Goal: Task Accomplishment & Management: Manage account settings

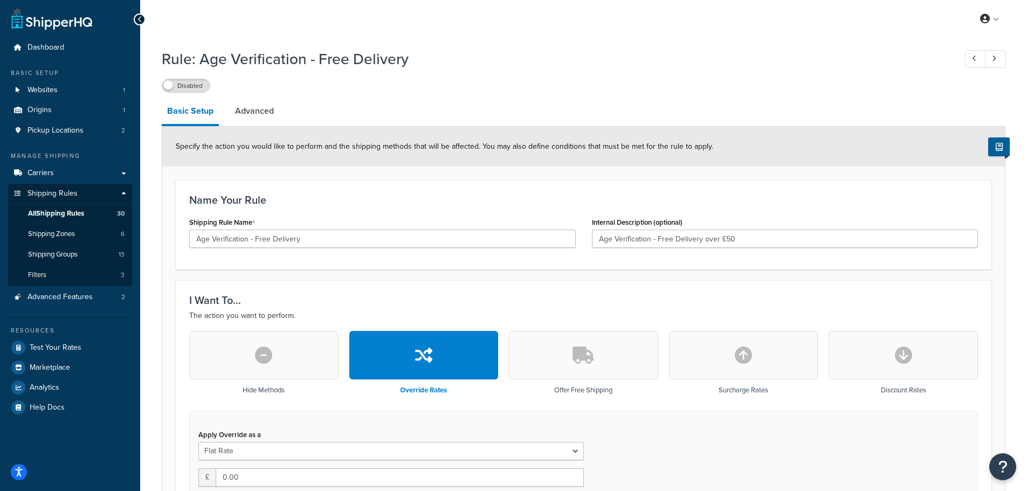
select select "LOCATION"
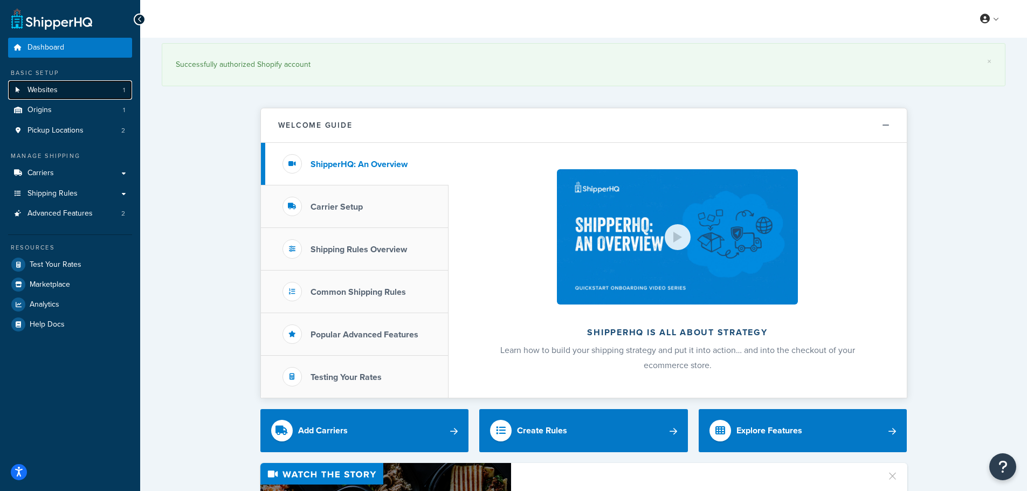
click at [100, 91] on link "Websites 1" at bounding box center [70, 90] width 124 height 20
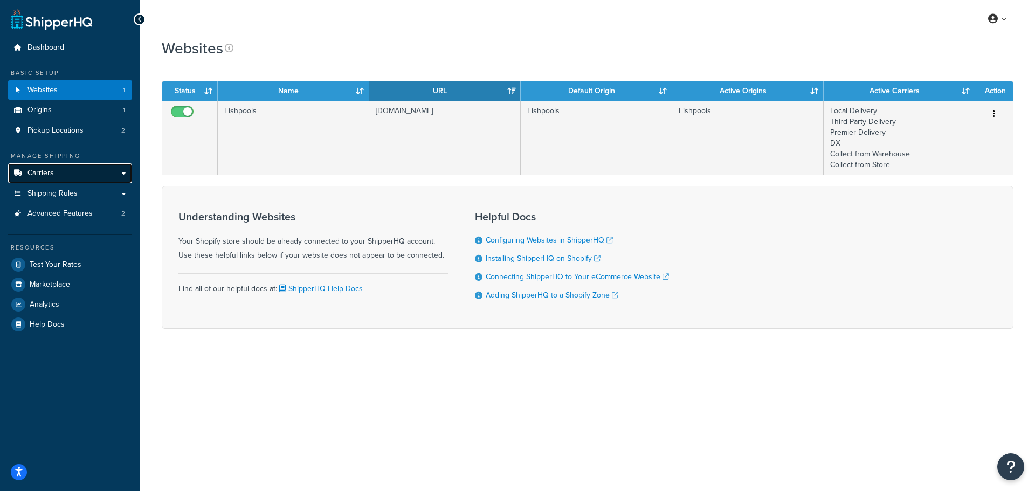
click at [73, 169] on link "Carriers" at bounding box center [70, 173] width 124 height 20
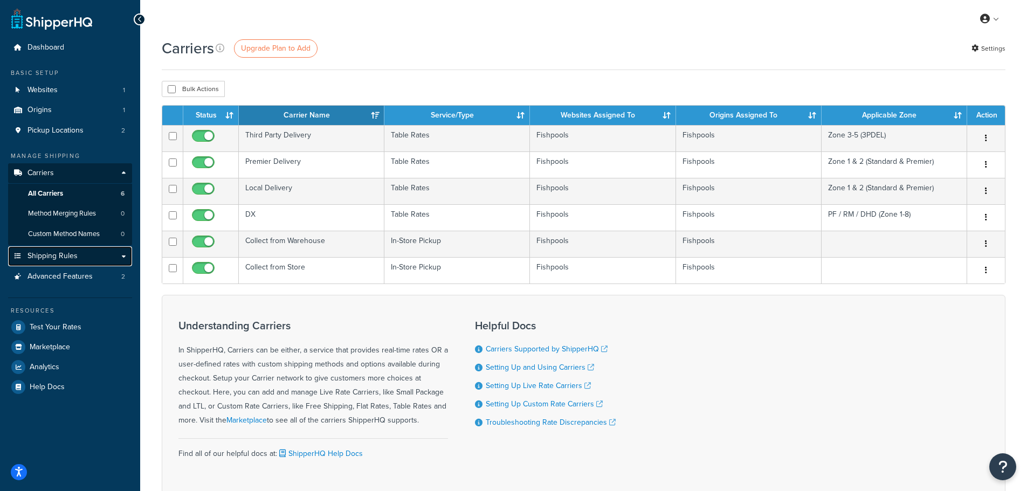
click at [79, 250] on link "Shipping Rules" at bounding box center [70, 256] width 124 height 20
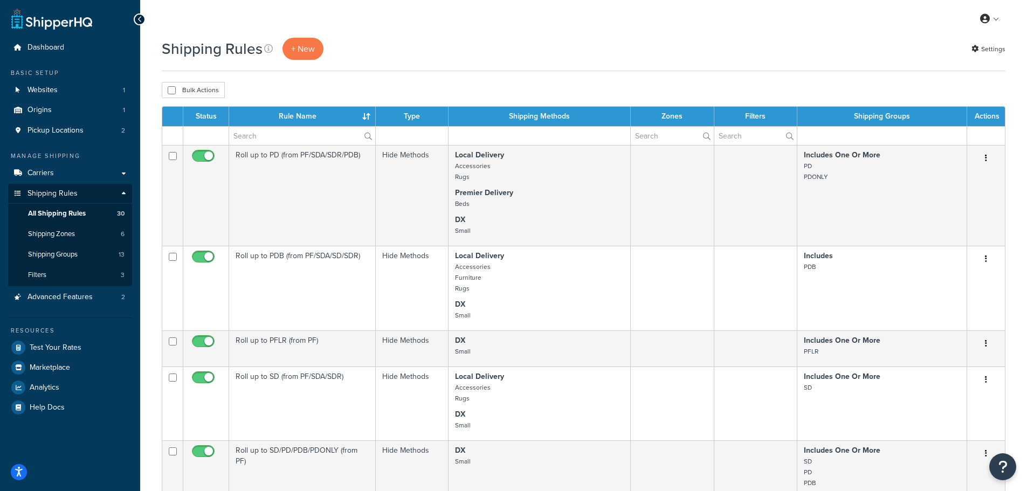
scroll to position [694, 0]
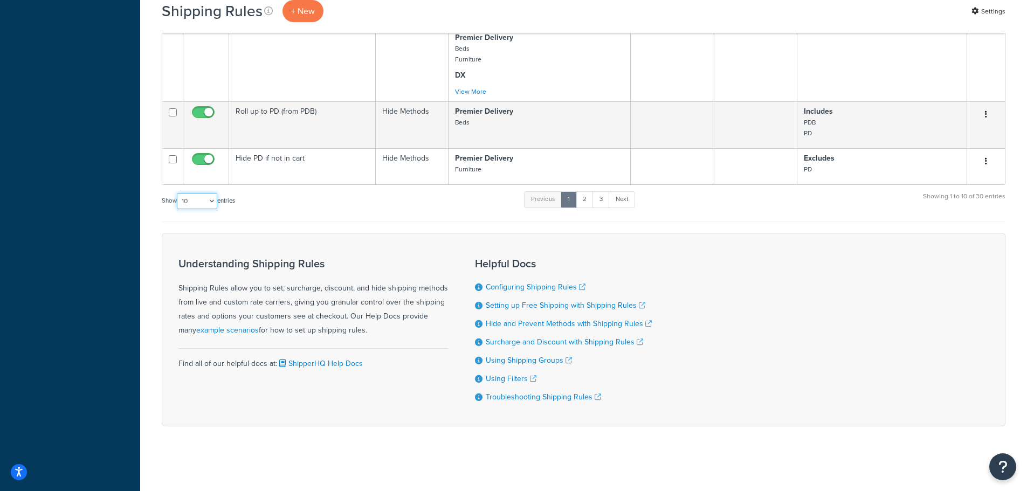
click at [197, 200] on select "10 15 25 50 100 1000" at bounding box center [197, 201] width 40 height 16
select select "100"
click at [178, 193] on select "10 15 25 50 100 1000" at bounding box center [197, 201] width 40 height 16
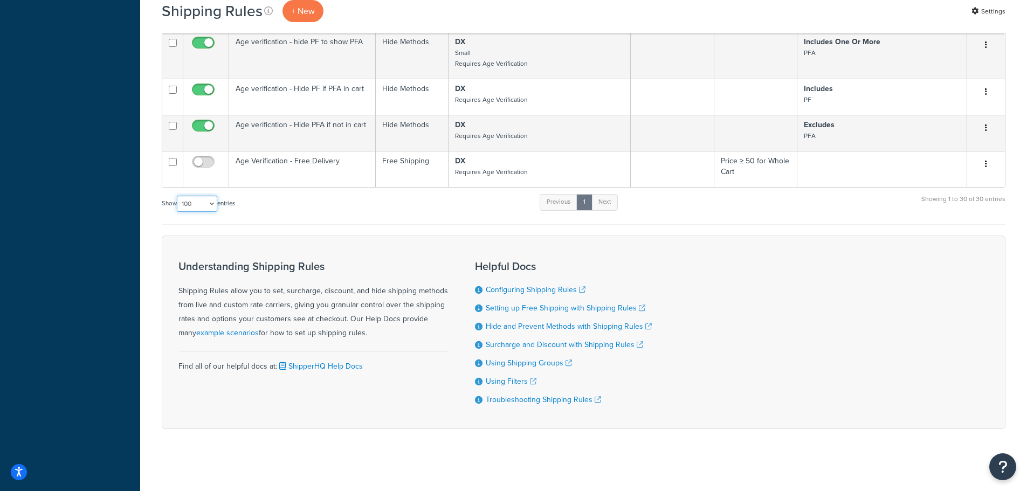
scroll to position [1599, 0]
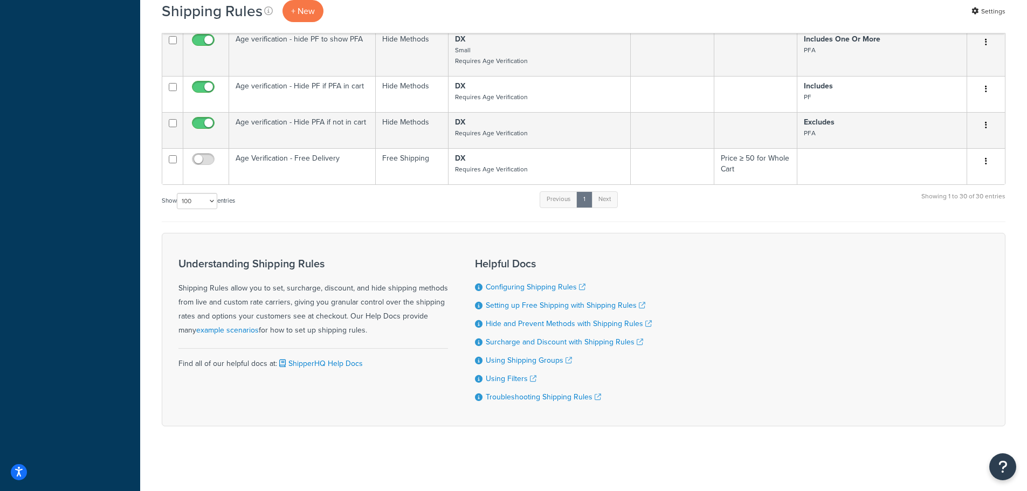
click at [427, 251] on div "Understanding Shipping Rules Shipping Rules allow you to set, surcharge, discou…" at bounding box center [313, 330] width 270 height 160
click at [352, 259] on h3 "Understanding Shipping Rules" at bounding box center [313, 264] width 270 height 12
click at [343, 260] on h3 "Understanding Shipping Rules" at bounding box center [313, 264] width 270 height 12
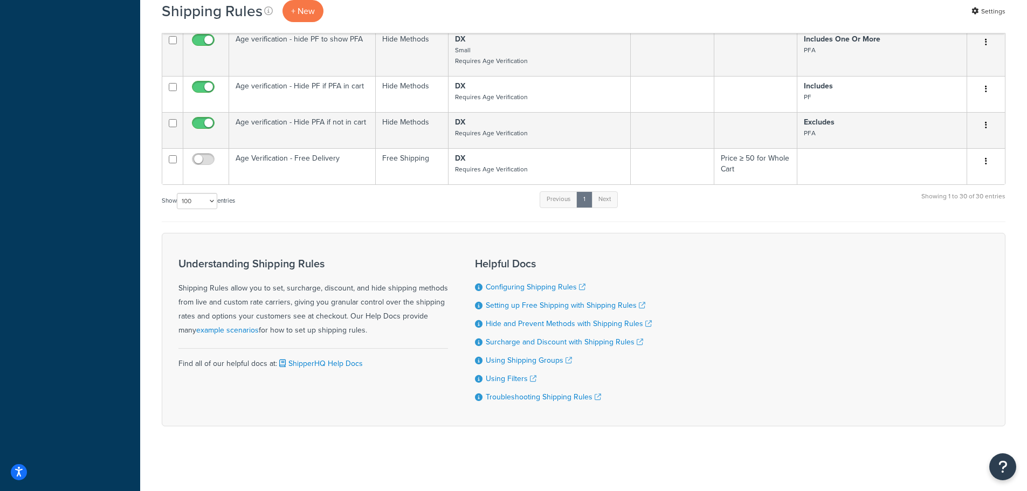
click at [334, 293] on div "Understanding Shipping Rules Shipping Rules allow you to set, surcharge, discou…" at bounding box center [313, 298] width 270 height 80
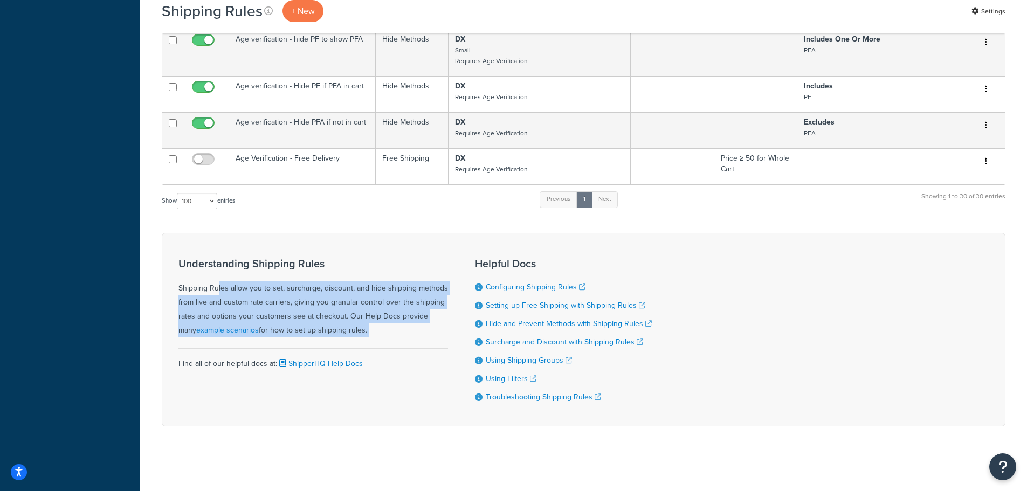
click at [334, 293] on div "Understanding Shipping Rules Shipping Rules allow you to set, surcharge, discou…" at bounding box center [313, 298] width 270 height 80
click at [355, 293] on div "Understanding Shipping Rules Shipping Rules allow you to set, surcharge, discou…" at bounding box center [313, 298] width 270 height 80
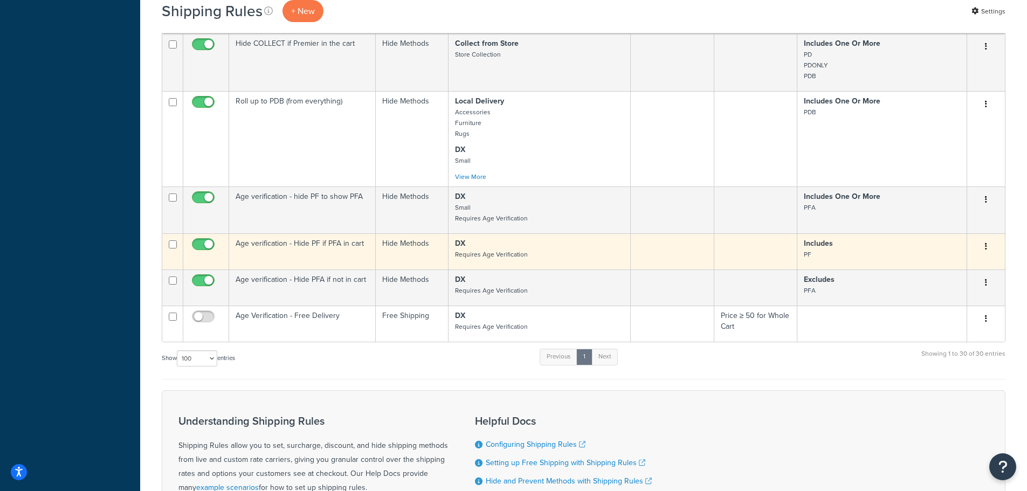
scroll to position [1438, 0]
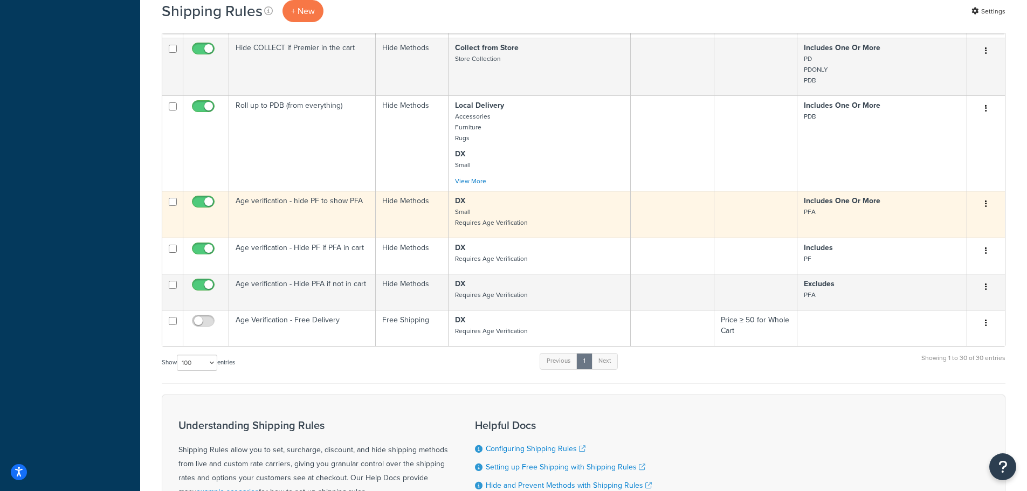
click at [339, 220] on td "Age verification - hide PF to show PFA" at bounding box center [302, 214] width 147 height 47
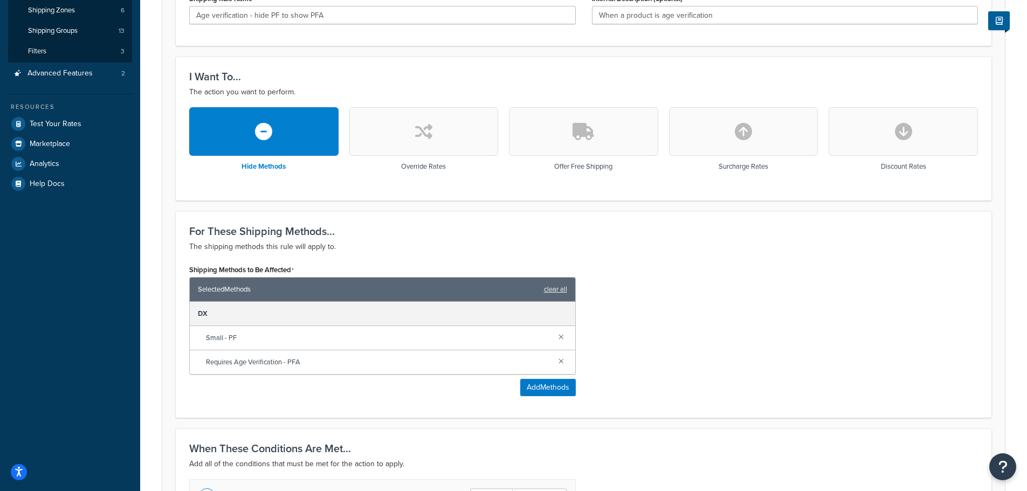
scroll to position [230, 0]
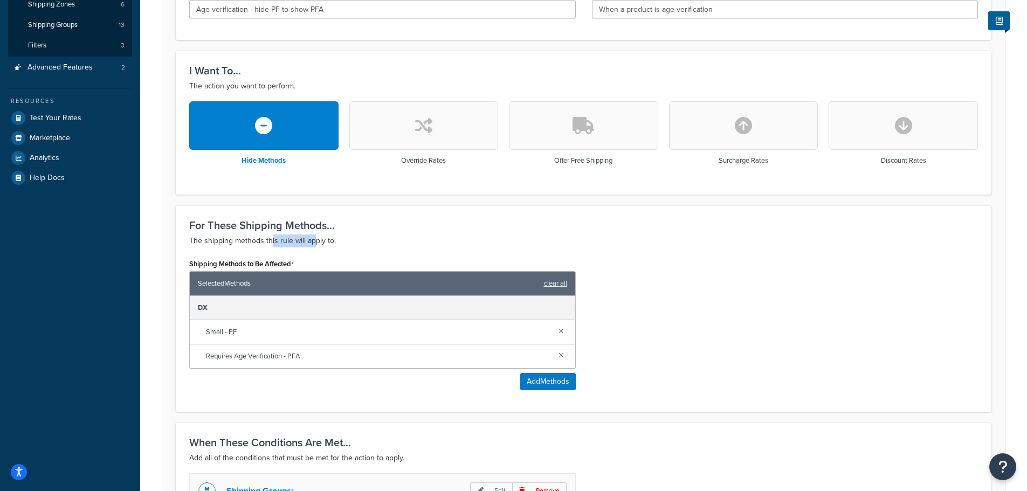
drag, startPoint x: 271, startPoint y: 237, endPoint x: 313, endPoint y: 240, distance: 42.2
click at [313, 240] on p "The shipping methods this rule will apply to." at bounding box center [583, 240] width 789 height 13
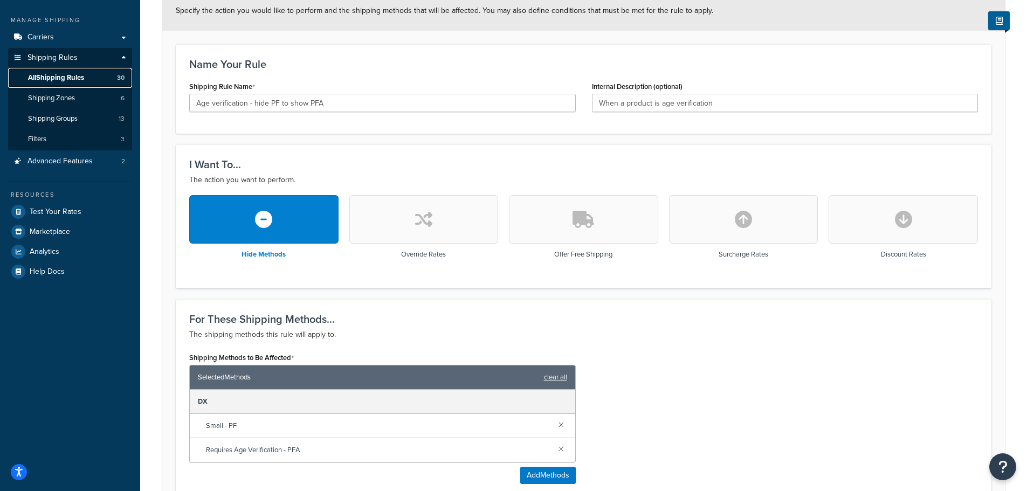
scroll to position [223, 0]
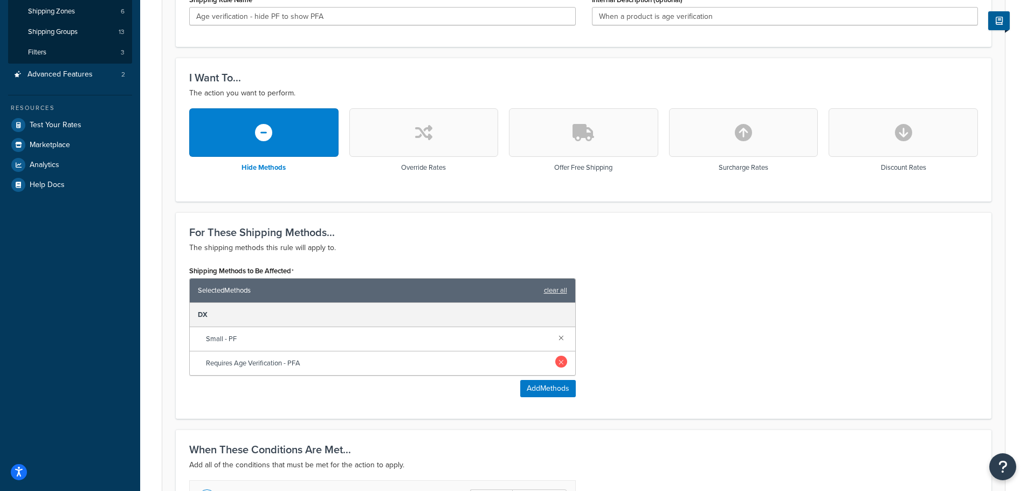
click at [557, 363] on link at bounding box center [561, 362] width 12 height 12
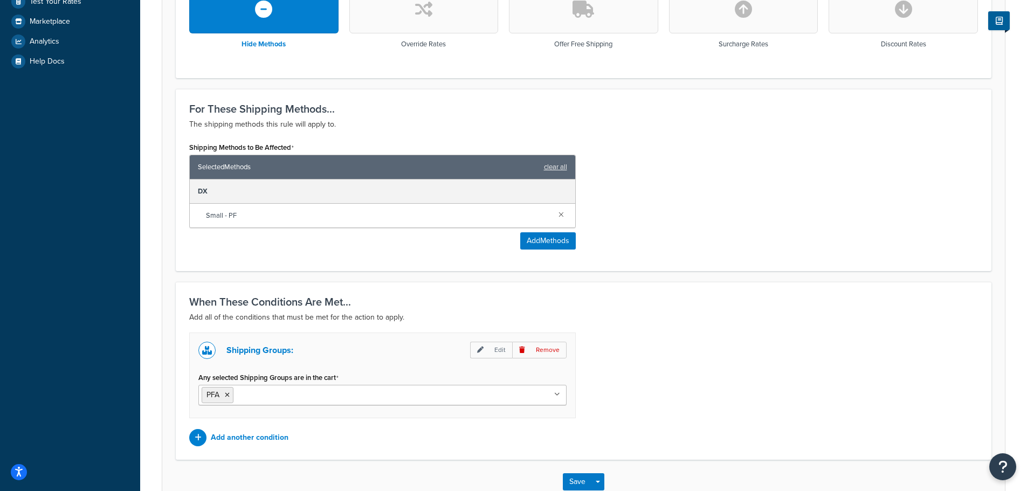
scroll to position [414, 0]
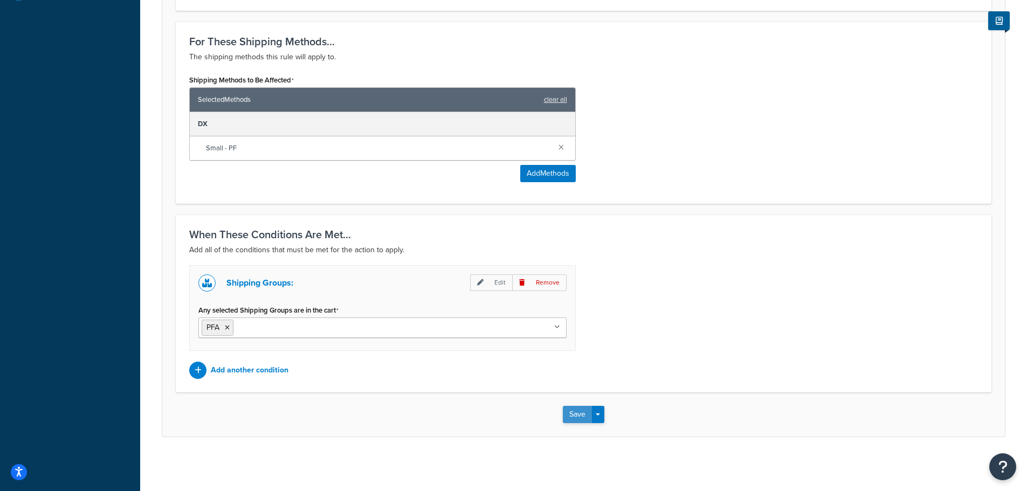
click at [575, 417] on button "Save" at bounding box center [577, 414] width 29 height 17
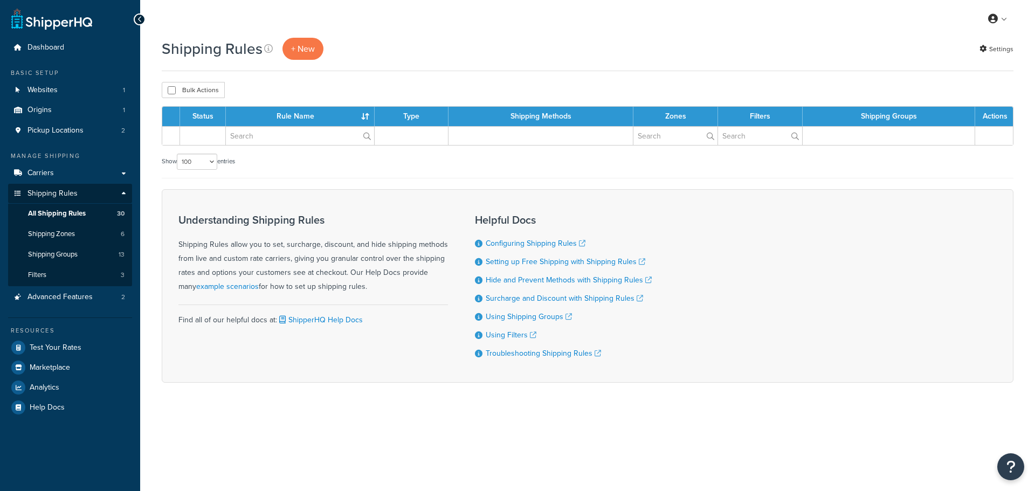
select select "100"
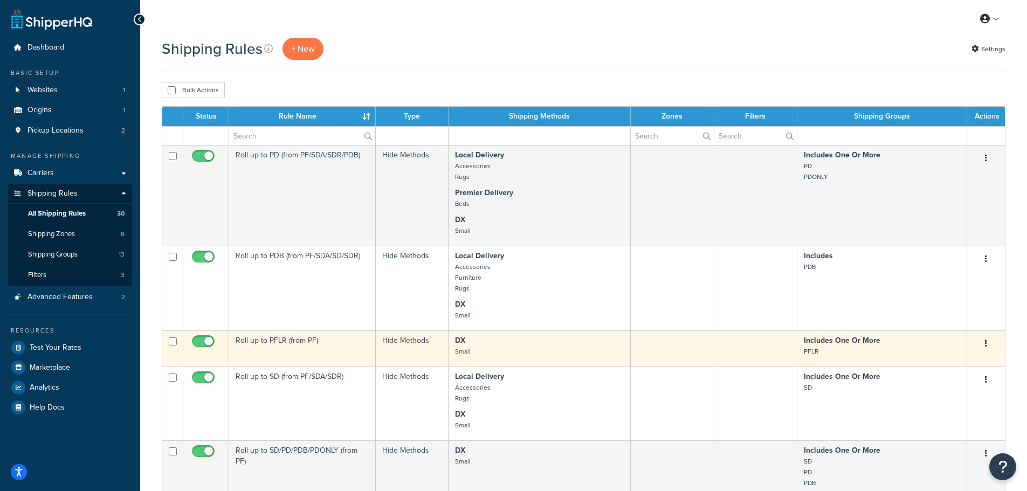
click at [342, 350] on td "Roll up to PFLR (from PF)" at bounding box center [302, 348] width 147 height 36
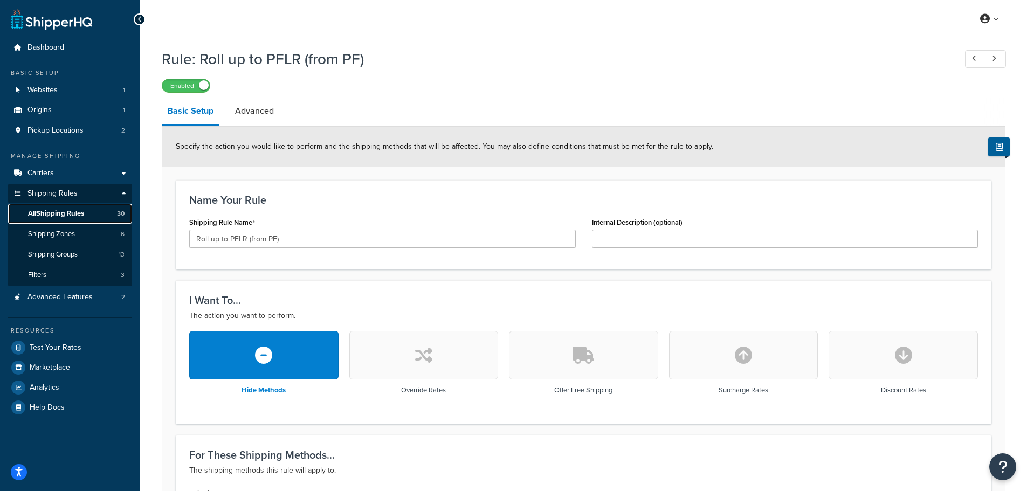
click at [91, 216] on link "All Shipping Rules 30" at bounding box center [70, 214] width 124 height 20
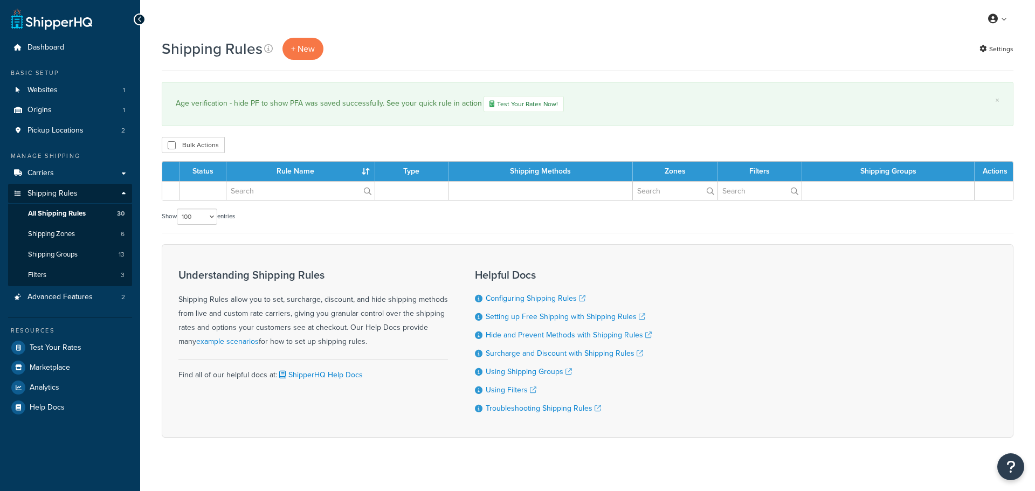
select select "100"
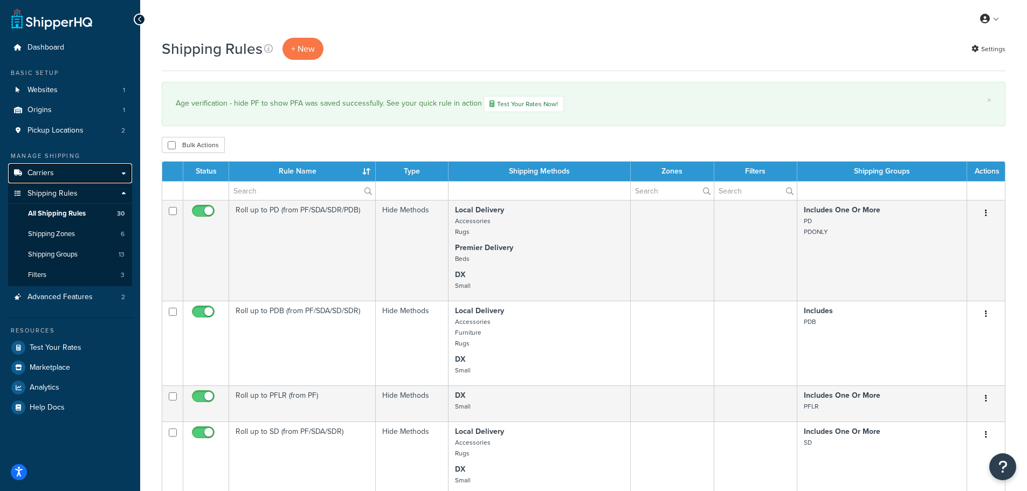
click at [61, 168] on link "Carriers" at bounding box center [70, 173] width 124 height 20
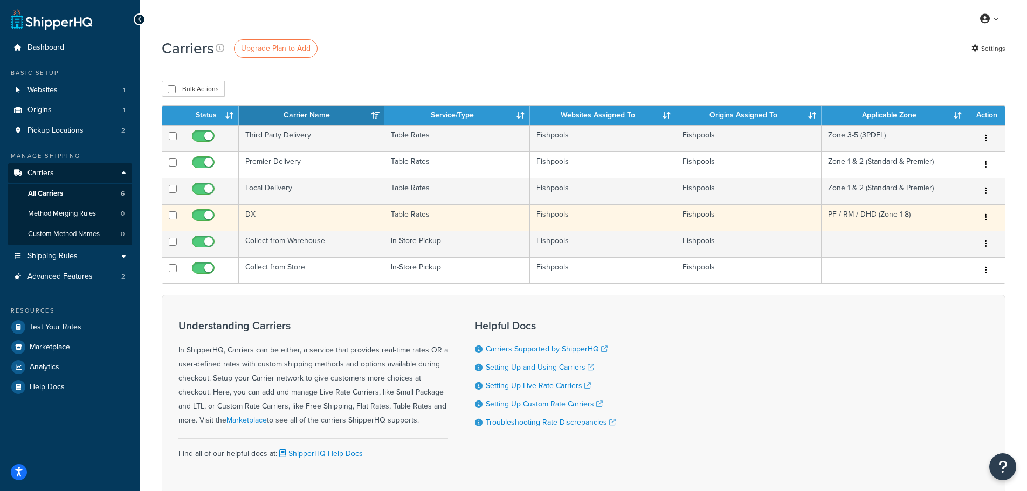
click at [288, 218] on td "DX" at bounding box center [312, 217] width 146 height 26
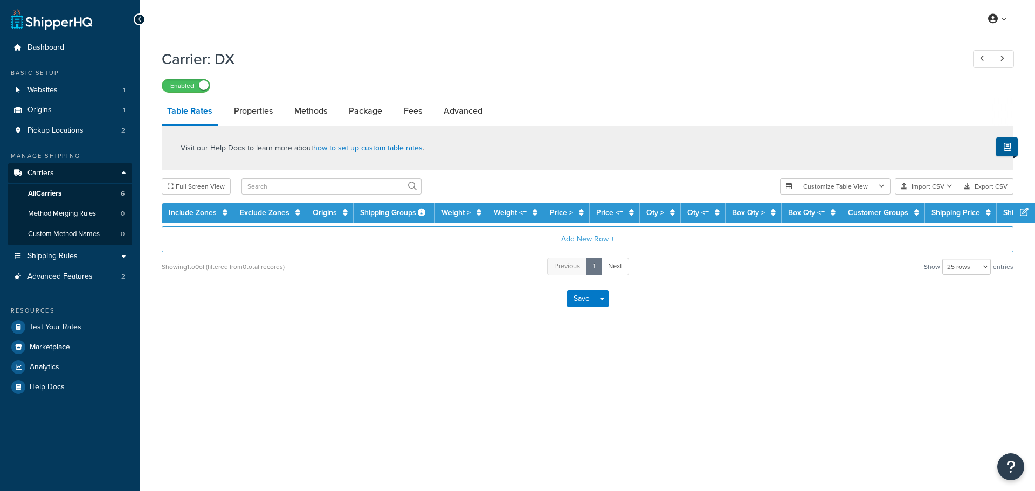
select select "25"
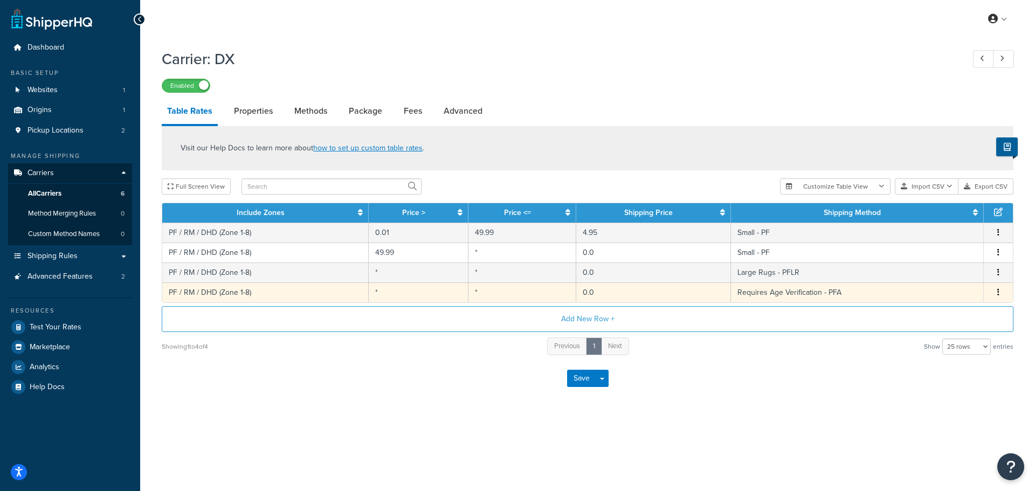
click at [996, 293] on button "button" at bounding box center [998, 293] width 9 height 12
click at [945, 272] on div "Edit" at bounding box center [943, 271] width 77 height 22
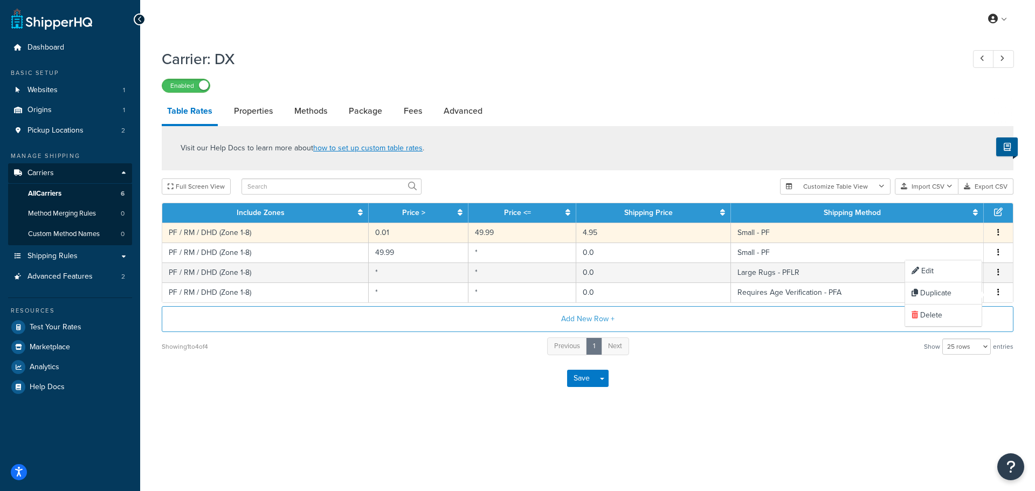
select select "180318"
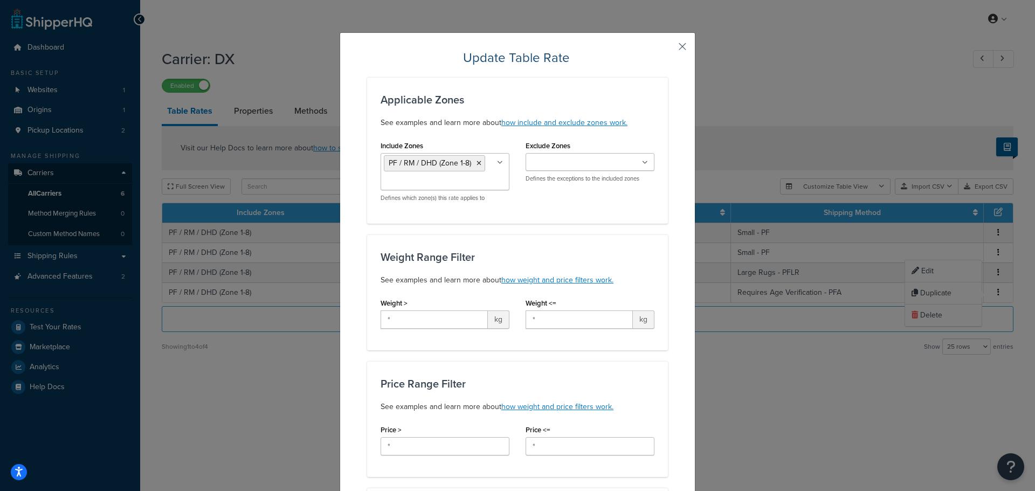
click at [668, 49] on button "button" at bounding box center [666, 50] width 3 height 3
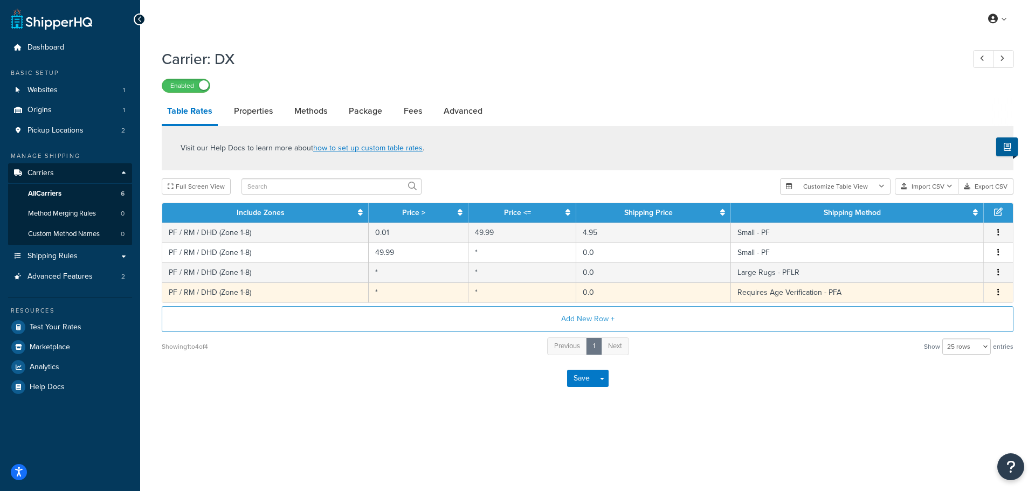
click at [996, 293] on button "button" at bounding box center [998, 293] width 9 height 12
click at [955, 288] on div "Duplicate" at bounding box center [943, 293] width 77 height 22
select select "180318"
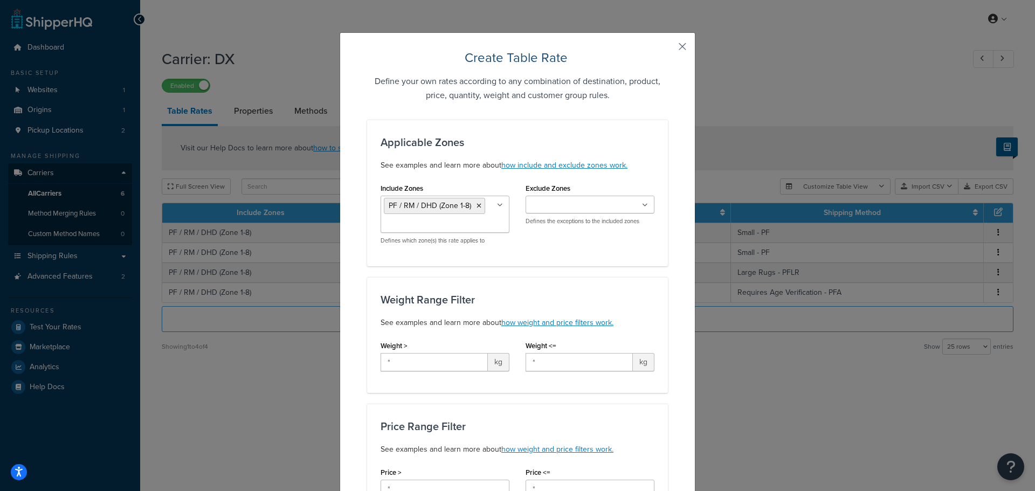
click at [668, 49] on button "button" at bounding box center [666, 50] width 3 height 3
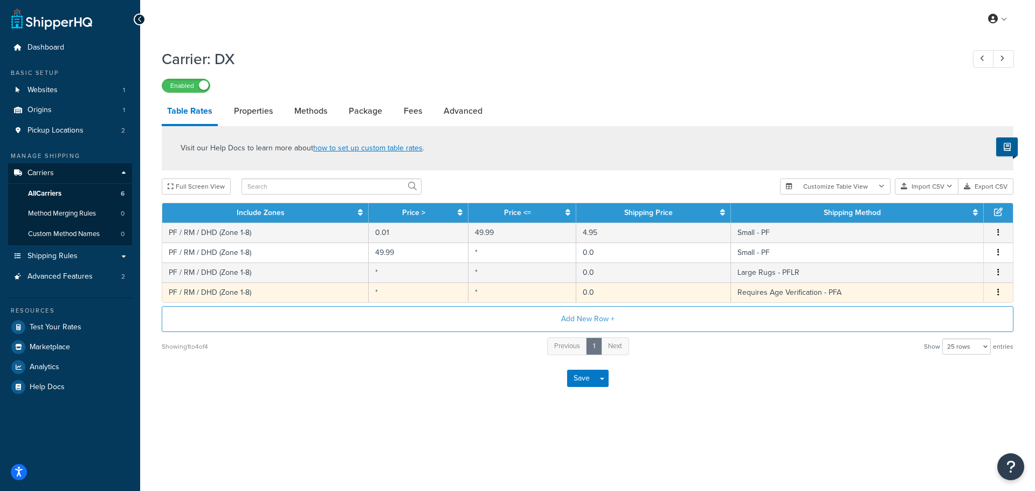
click at [1001, 290] on button "button" at bounding box center [998, 293] width 9 height 12
click at [945, 289] on div "Duplicate" at bounding box center [943, 293] width 77 height 22
select select "180318"
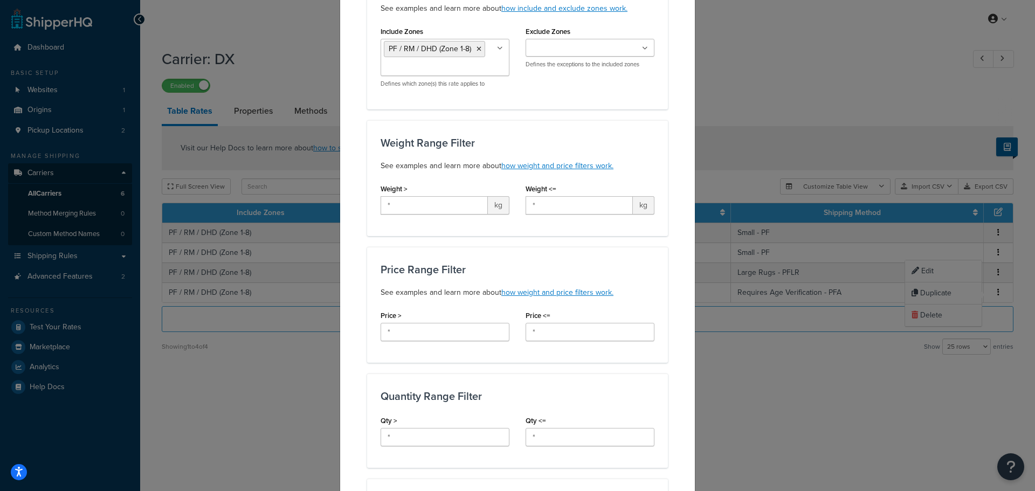
scroll to position [162, 0]
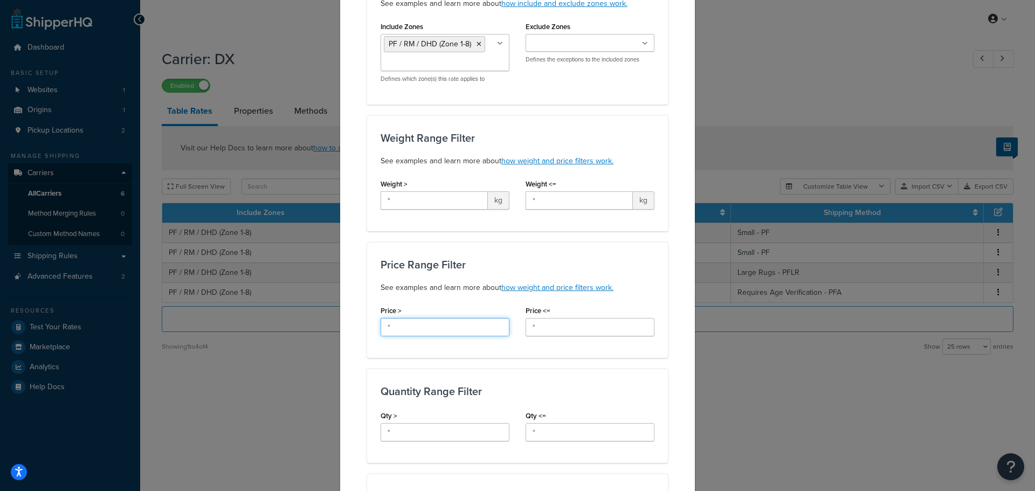
click at [444, 329] on input "*" at bounding box center [445, 327] width 129 height 18
paste input "0.01"
type input "0.01"
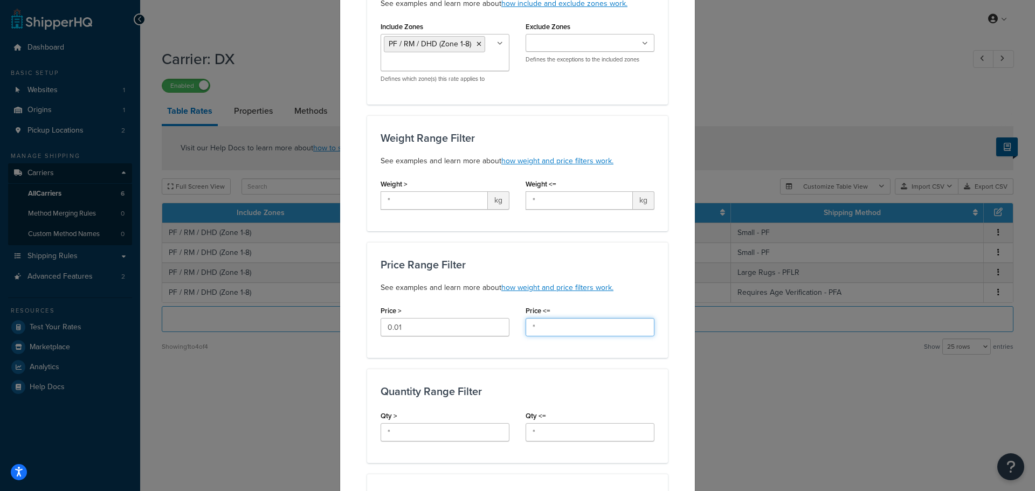
click at [566, 323] on input "*" at bounding box center [590, 327] width 129 height 18
paste input "49.99"
type input "49.99"
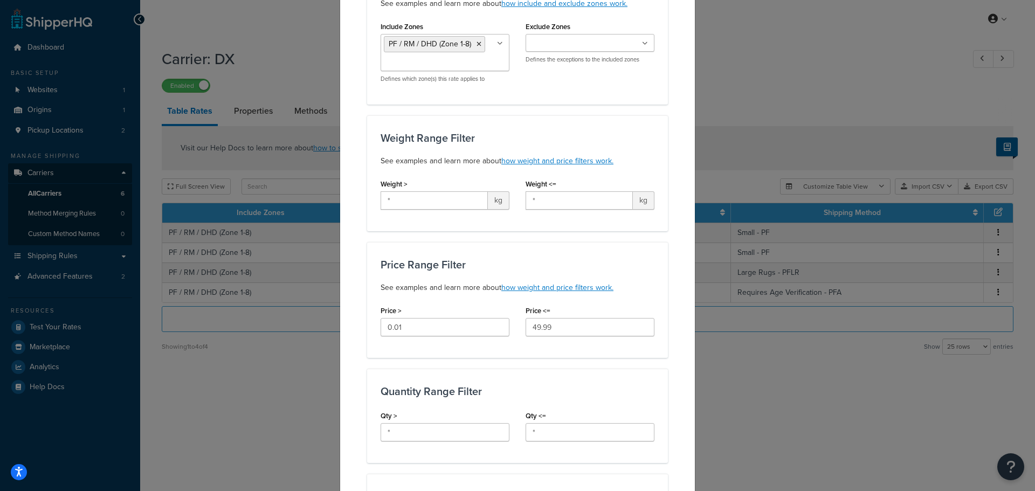
scroll to position [565, 0]
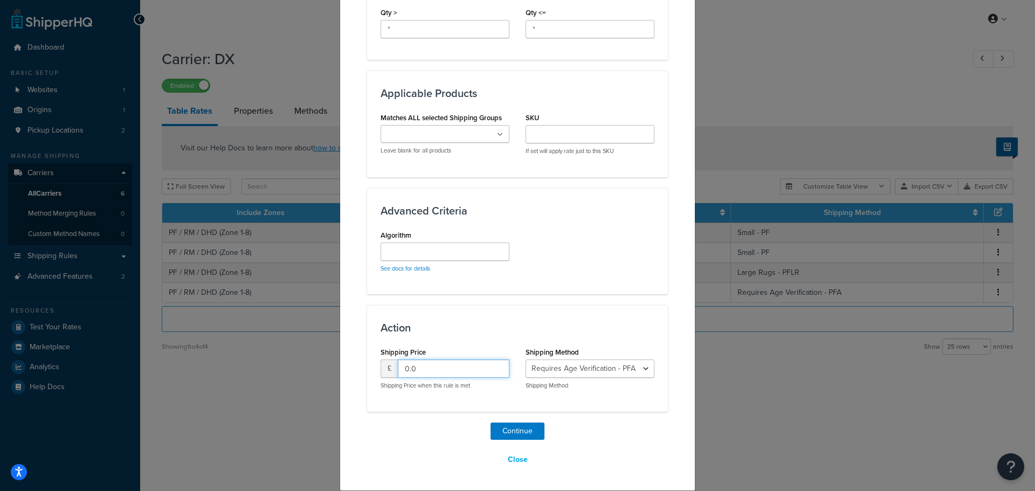
click at [460, 360] on input "0.0" at bounding box center [454, 369] width 112 height 18
paste input "4.95"
type input "4.95"
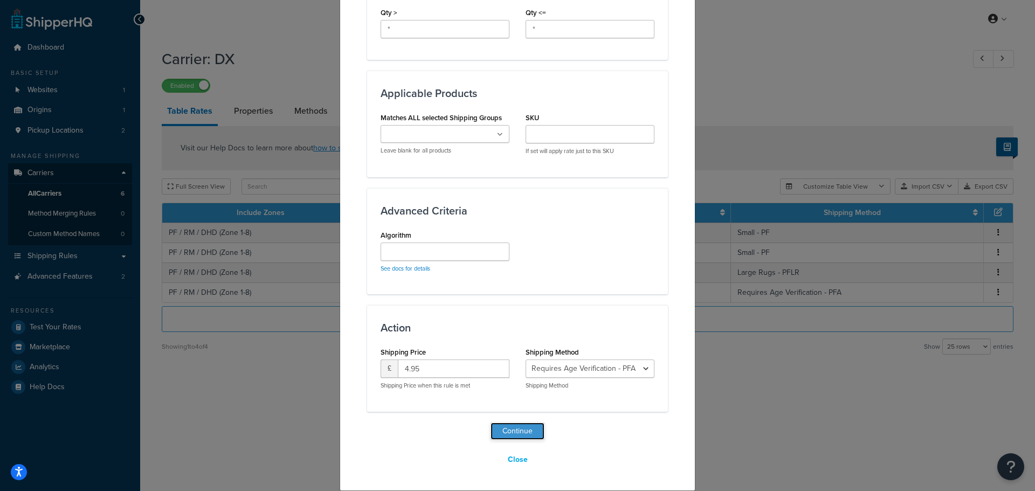
click at [518, 439] on button "Continue" at bounding box center [518, 431] width 54 height 17
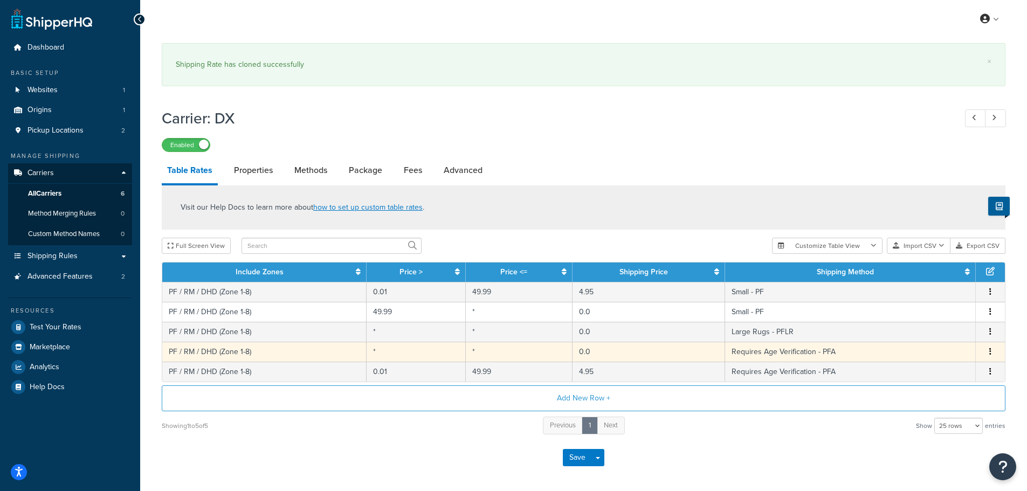
click at [988, 350] on button "button" at bounding box center [990, 352] width 9 height 12
click at [947, 331] on div "Edit" at bounding box center [935, 331] width 77 height 22
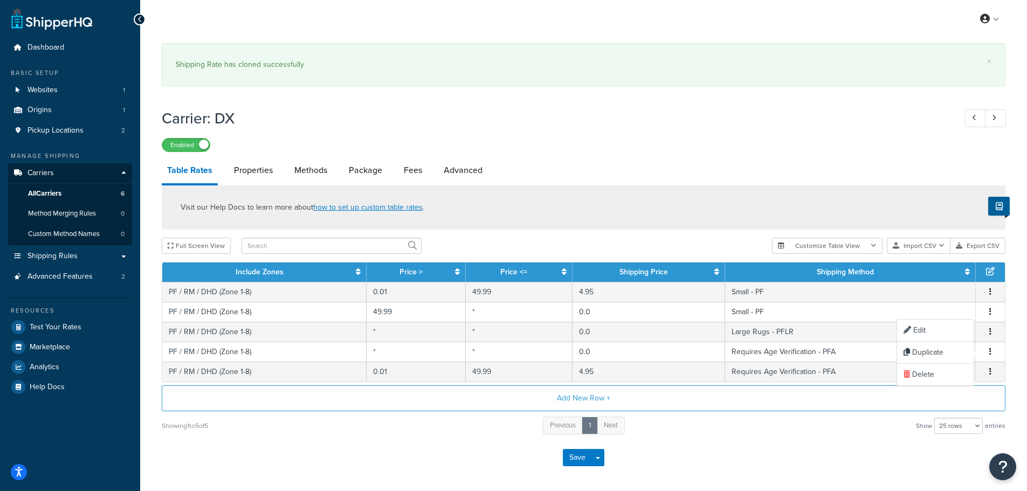
select select "180318"
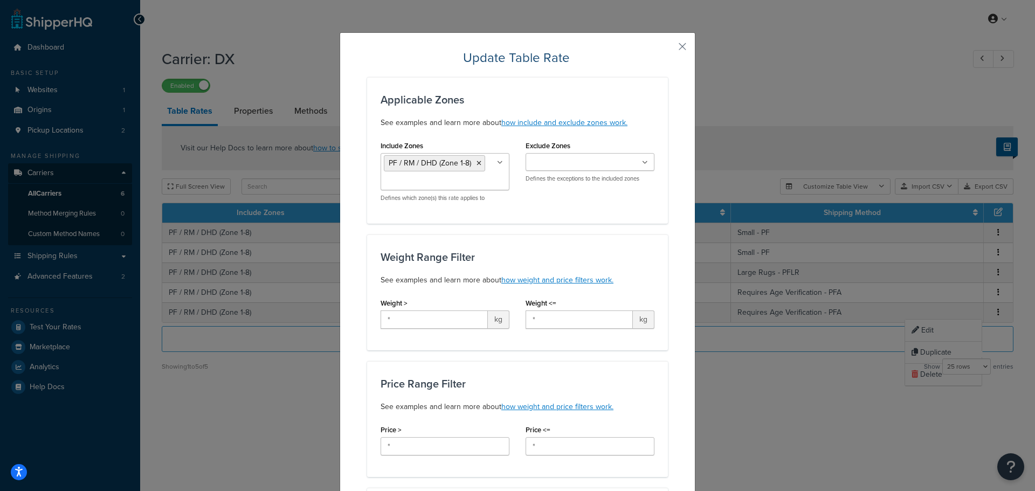
click at [419, 466] on div "Price Range Filter See examples and learn more about how weight and price filte…" at bounding box center [517, 419] width 301 height 116
click at [427, 446] on input "*" at bounding box center [445, 446] width 129 height 18
paste input "49.99"
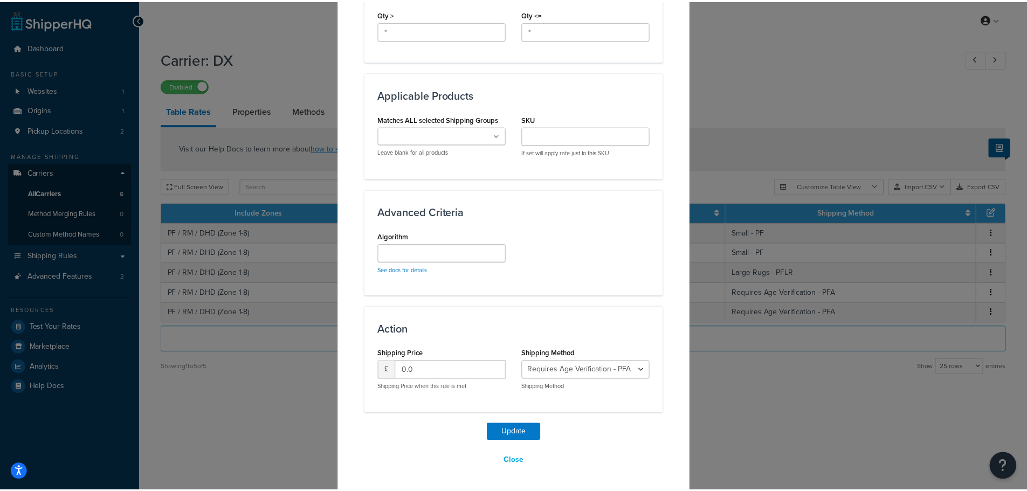
scroll to position [522, 0]
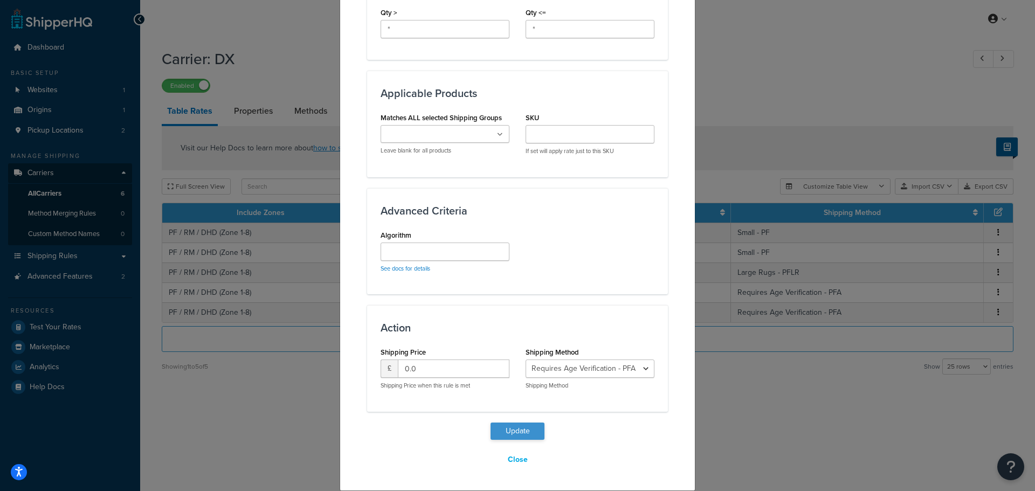
type input "49.99"
click at [526, 433] on button "Update" at bounding box center [518, 431] width 54 height 17
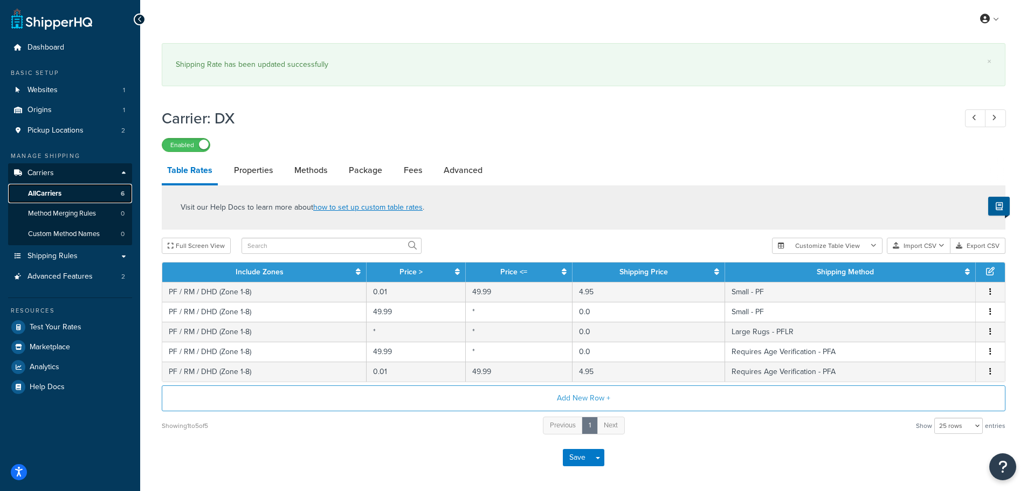
click at [86, 188] on link "All Carriers 6" at bounding box center [70, 194] width 124 height 20
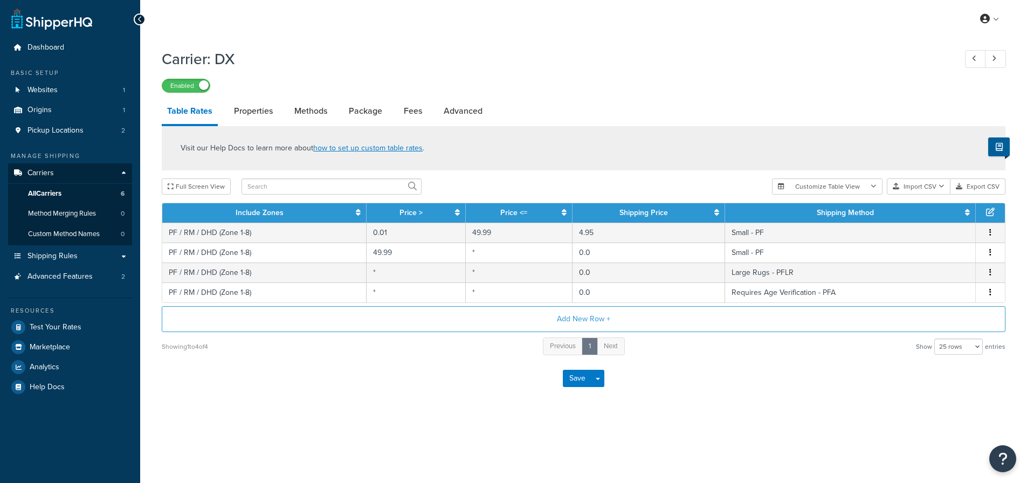
select select "25"
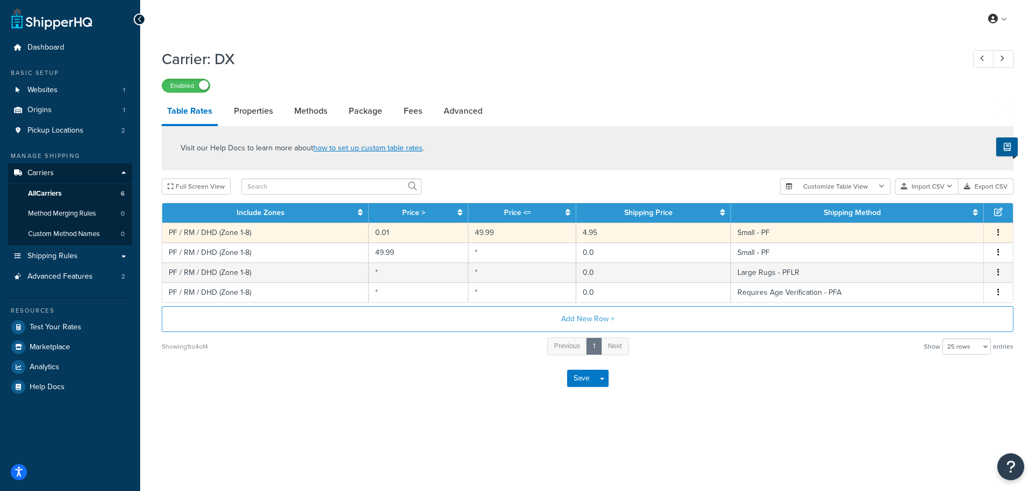
drag, startPoint x: 999, startPoint y: 232, endPoint x: 996, endPoint y: 227, distance: 6.0
click at [996, 227] on td "Edit Duplicate Delete" at bounding box center [998, 233] width 29 height 20
click at [999, 231] on icon "button" at bounding box center [998, 233] width 2 height 8
click at [950, 212] on div "Edit" at bounding box center [943, 212] width 77 height 22
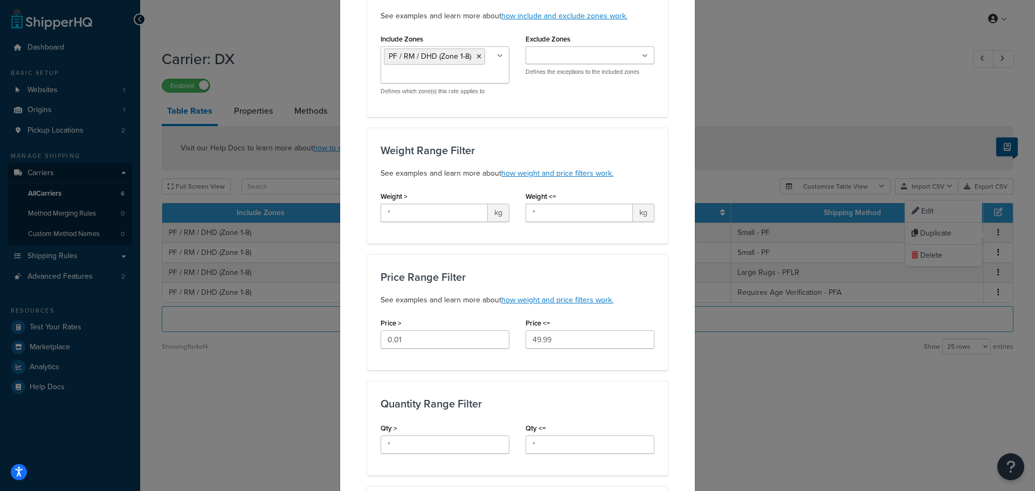
scroll to position [108, 0]
click at [436, 335] on input "0.01" at bounding box center [445, 338] width 129 height 18
click at [570, 343] on input "49.99" at bounding box center [590, 338] width 129 height 18
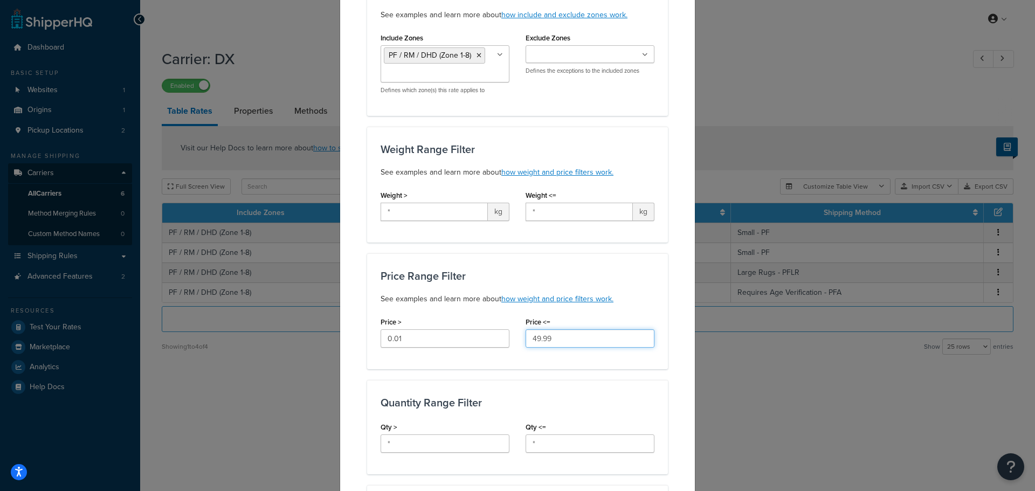
click at [570, 343] on input "49.99" at bounding box center [590, 338] width 129 height 18
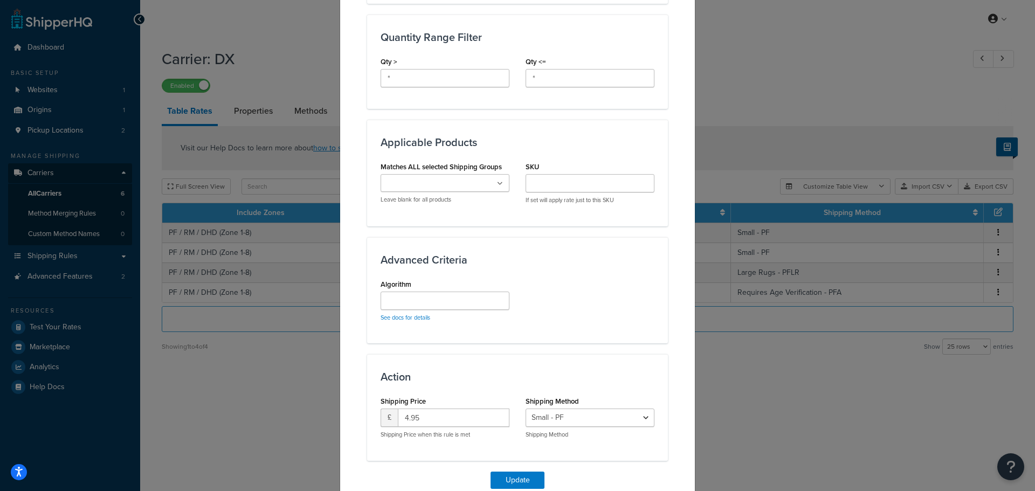
scroll to position [522, 0]
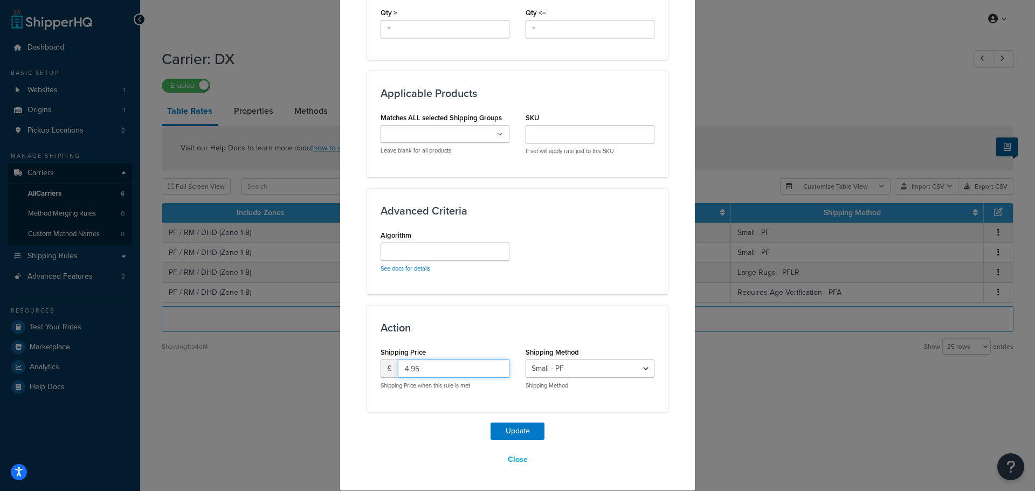
click at [465, 370] on input "4.95" at bounding box center [454, 369] width 112 height 18
click at [523, 457] on button "Close" at bounding box center [518, 460] width 34 height 18
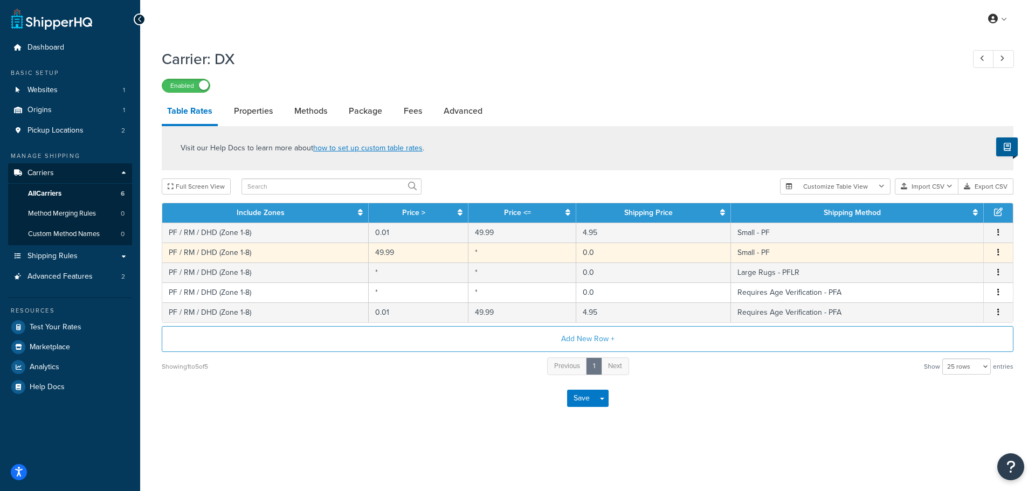
click at [995, 251] on button "button" at bounding box center [998, 253] width 9 height 12
click at [945, 229] on div "Edit" at bounding box center [943, 231] width 77 height 22
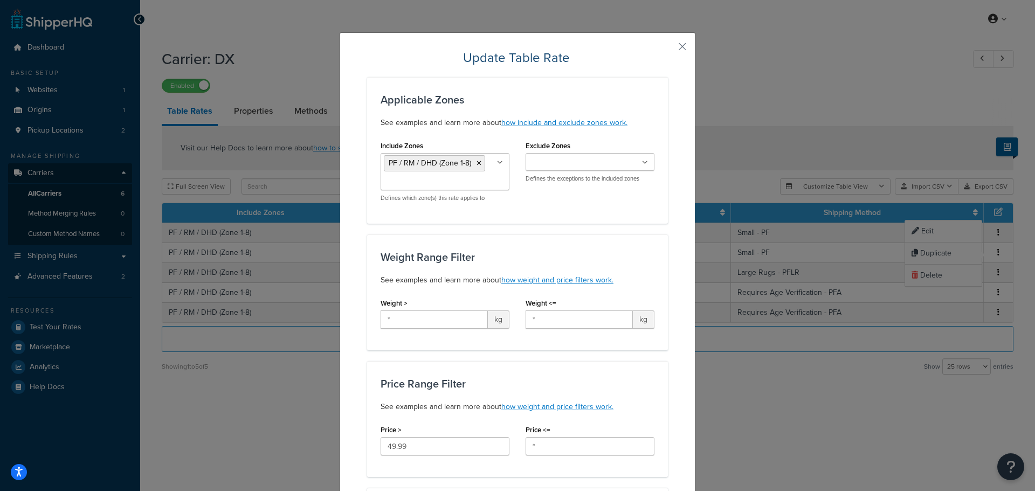
click at [418, 437] on div "Price > 49.99" at bounding box center [445, 438] width 129 height 33
click at [418, 442] on input "49.99" at bounding box center [445, 446] width 129 height 18
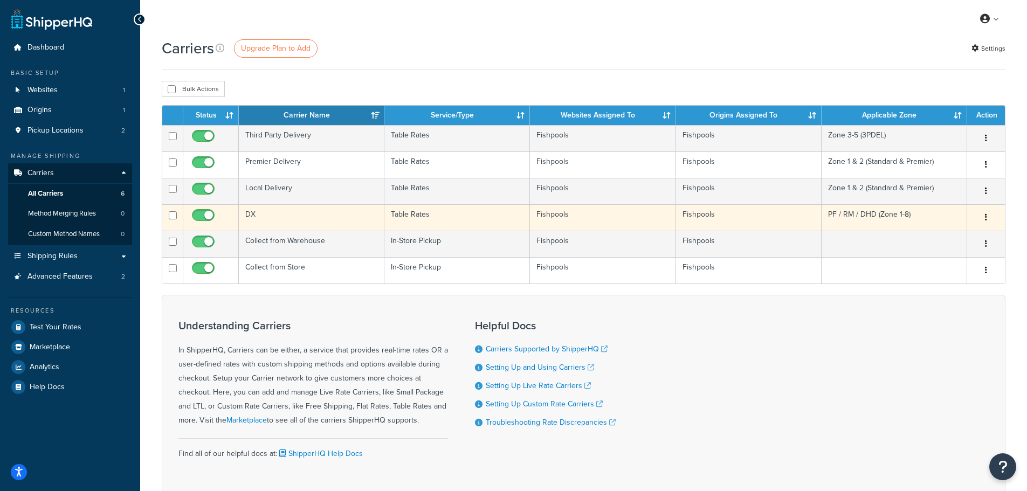
click at [261, 214] on td "DX" at bounding box center [312, 217] width 146 height 26
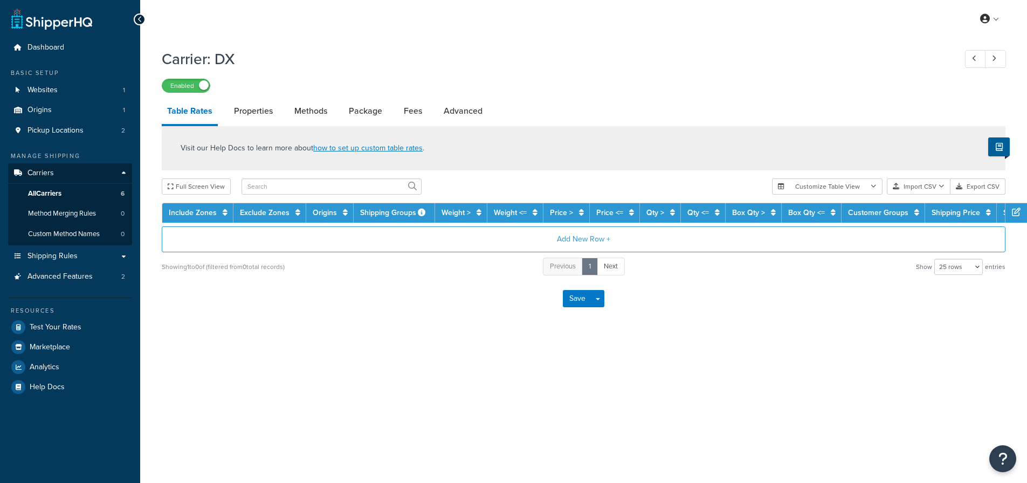
select select "25"
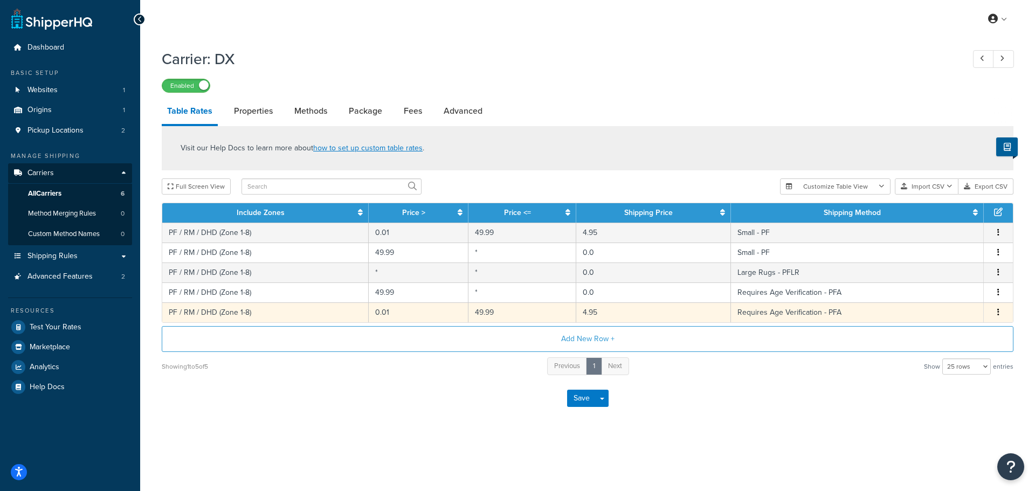
click at [995, 313] on button "button" at bounding box center [998, 313] width 9 height 12
click at [709, 464] on div "My Profile Billing Global Settings Contact Us Logout Carrier: DX Enabled Table …" at bounding box center [587, 245] width 895 height 491
click at [54, 253] on span "Shipping Rules" at bounding box center [52, 256] width 50 height 9
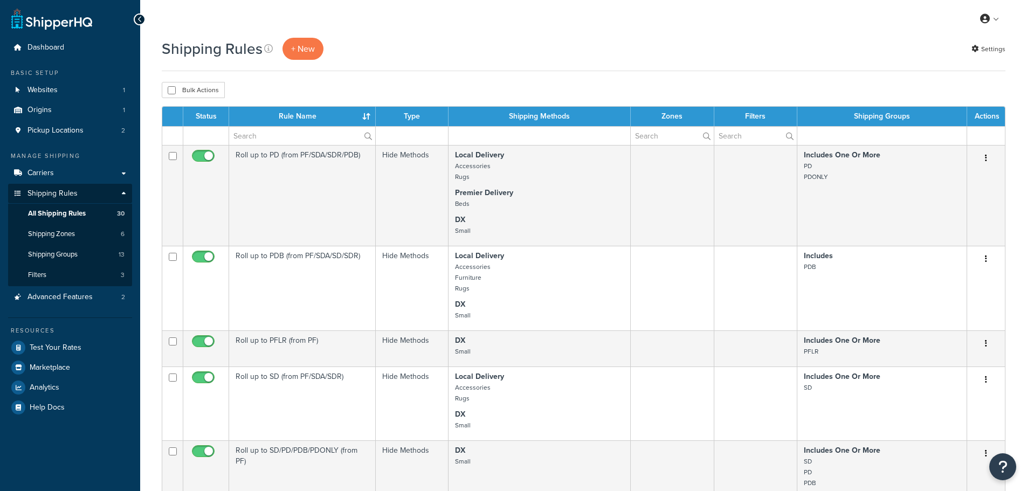
select select "100"
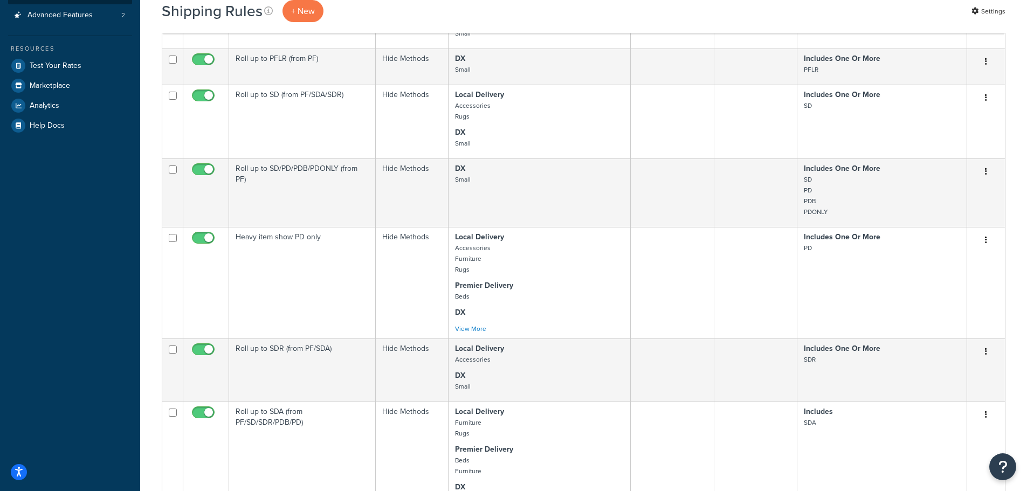
scroll to position [1589, 0]
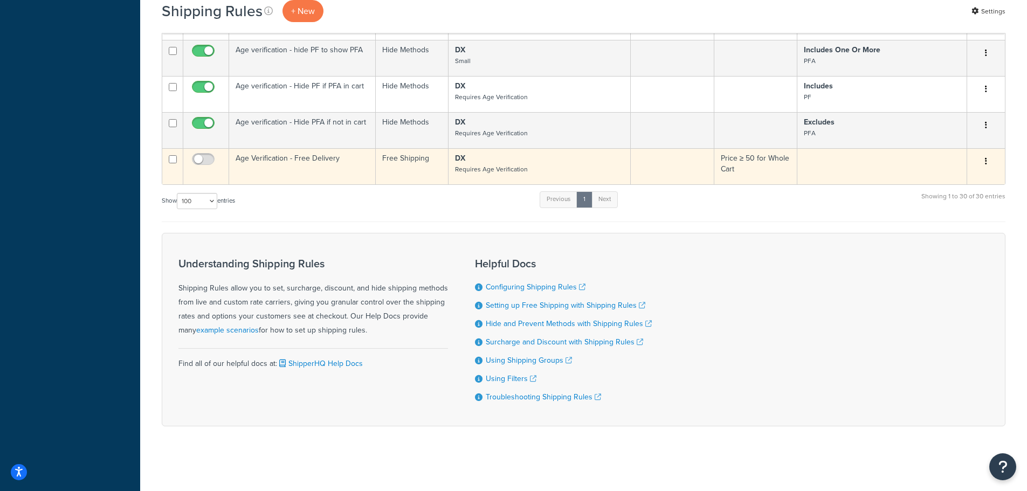
click at [982, 160] on button "button" at bounding box center [985, 161] width 15 height 17
click at [947, 220] on link "Delete" at bounding box center [950, 226] width 85 height 22
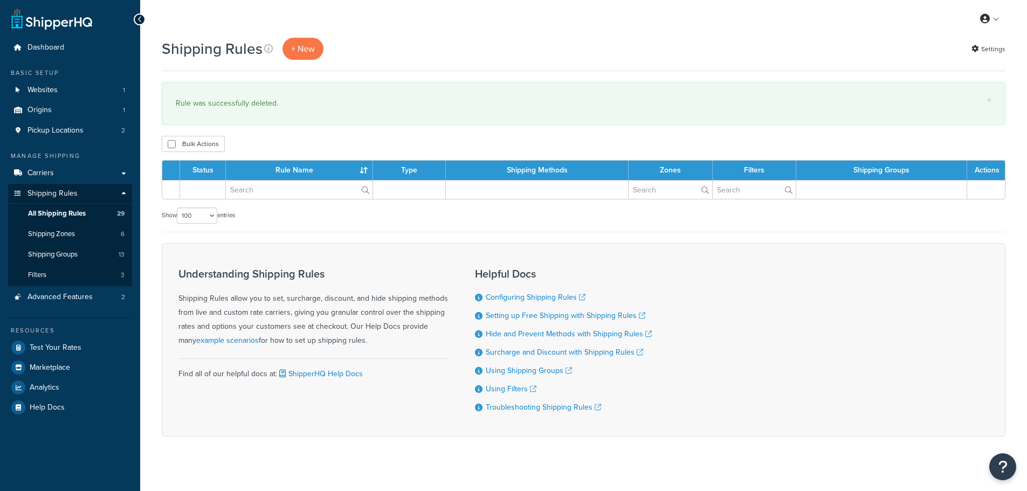
select select "100"
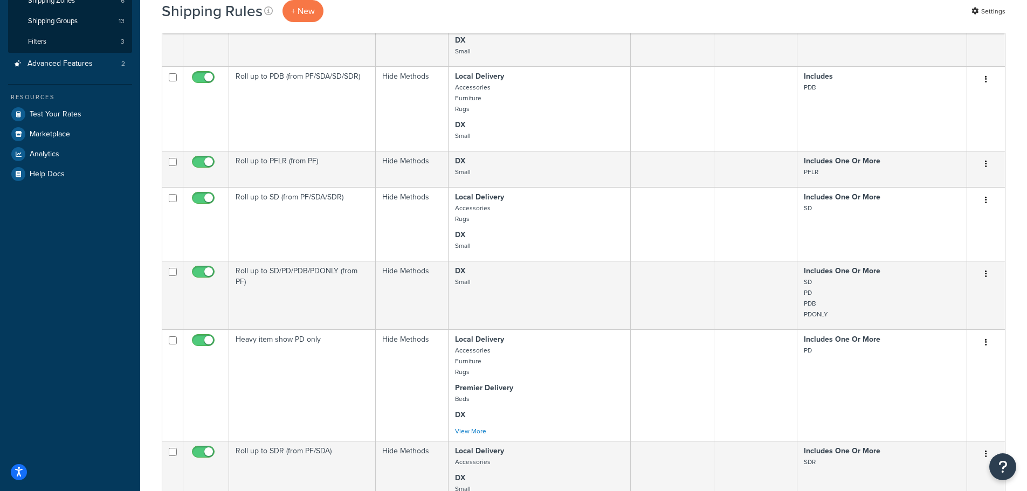
scroll to position [1606, 0]
